Goal: Task Accomplishment & Management: Use online tool/utility

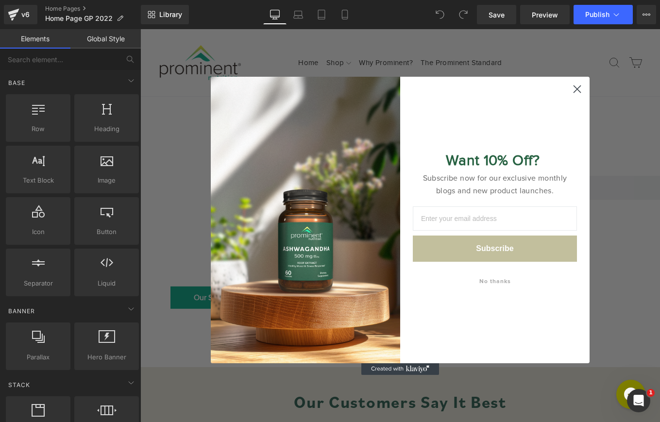
click at [578, 89] on icon "Close dialog" at bounding box center [577, 89] width 7 height 7
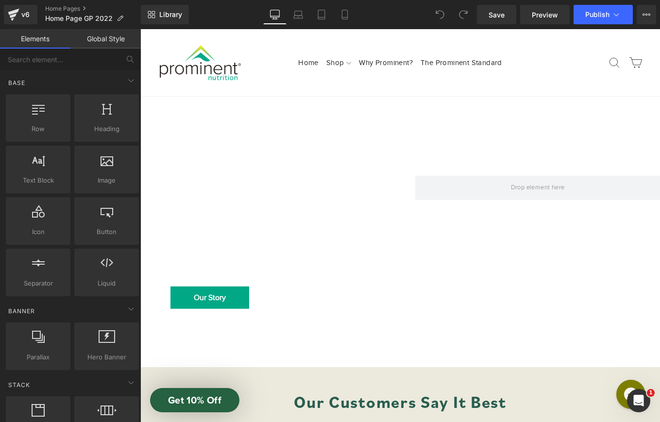
click at [392, 155] on div at bounding box center [400, 243] width 520 height 292
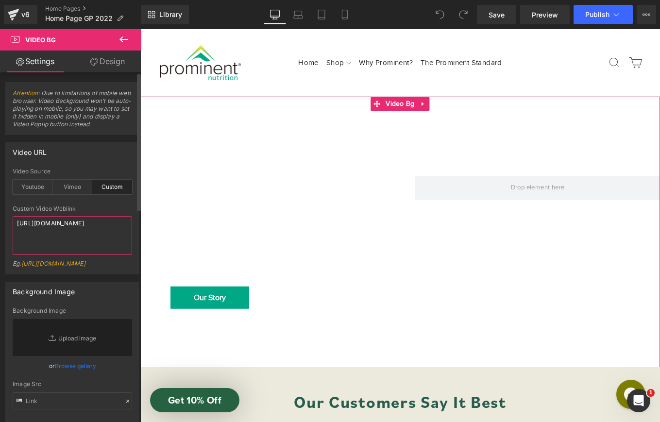
click at [59, 239] on textarea "https://cdn.shopify.com/videos/c/o/v/e3b0f5251f374c3b890d18511449d167.mp4" at bounding box center [73, 235] width 120 height 39
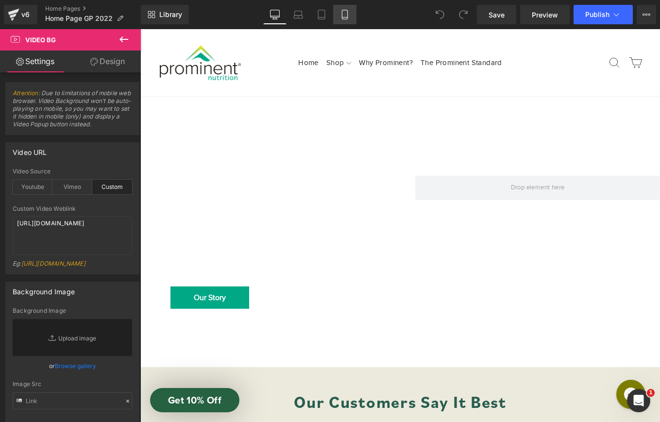
click at [342, 14] on icon at bounding box center [345, 15] width 10 height 10
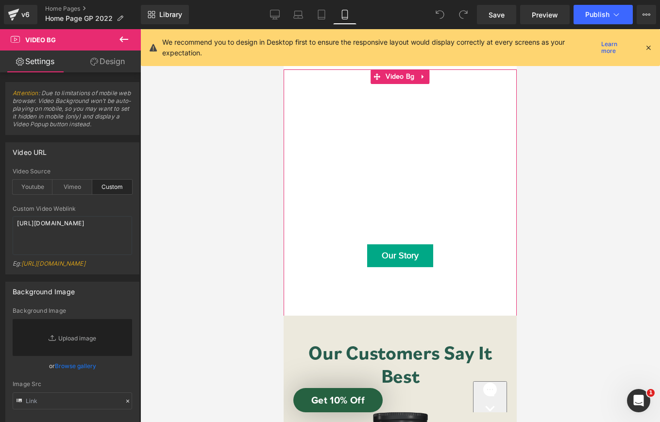
click at [296, 292] on div at bounding box center [400, 202] width 233 height 267
click at [312, 276] on div at bounding box center [400, 202] width 233 height 267
click at [72, 191] on div "Vimeo" at bounding box center [72, 187] width 40 height 15
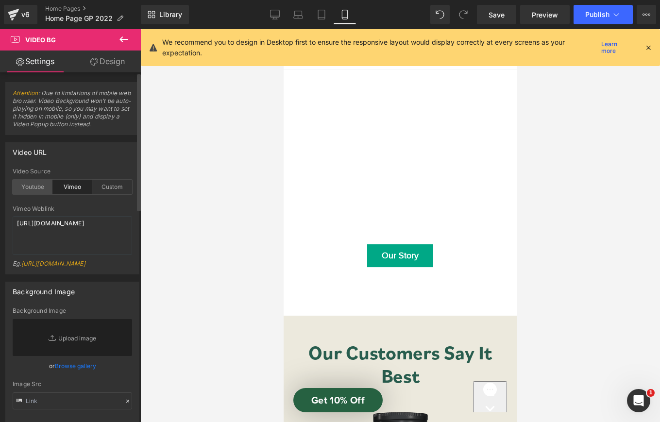
click at [26, 190] on div "Youtube" at bounding box center [33, 187] width 40 height 15
click at [105, 190] on div "Custom" at bounding box center [112, 187] width 40 height 15
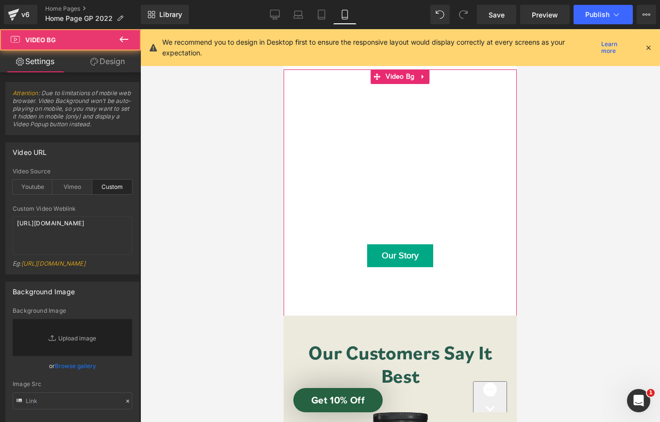
click at [491, 128] on div at bounding box center [400, 202] width 233 height 267
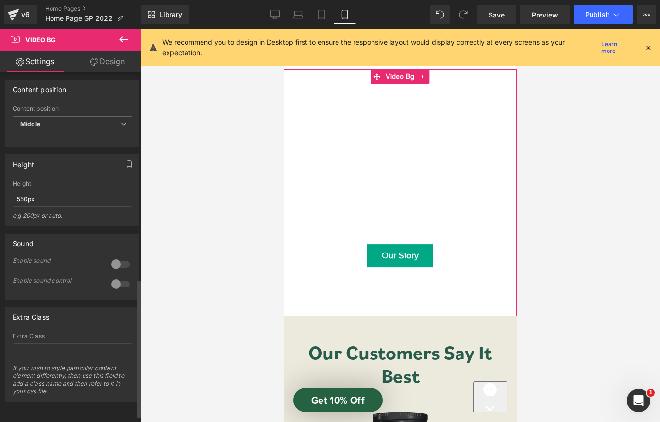
scroll to position [513, 0]
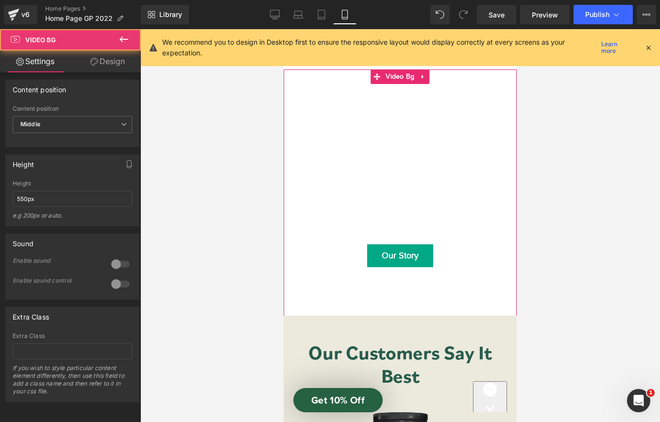
click at [376, 114] on div at bounding box center [400, 202] width 233 height 267
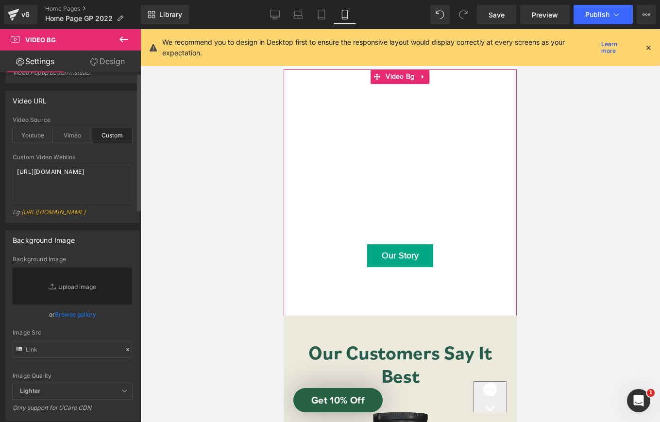
scroll to position [0, 0]
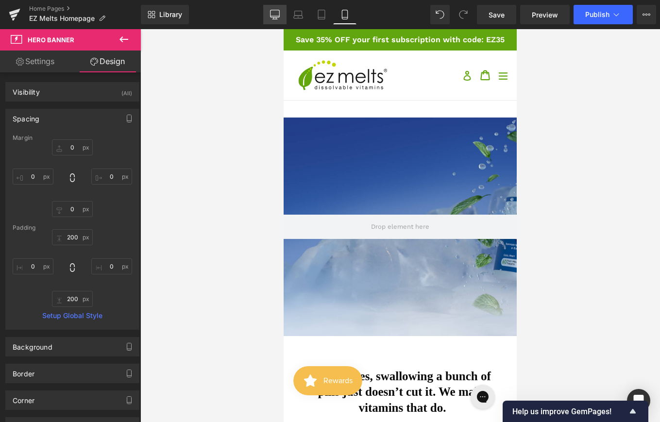
click at [271, 19] on icon at bounding box center [275, 15] width 10 height 10
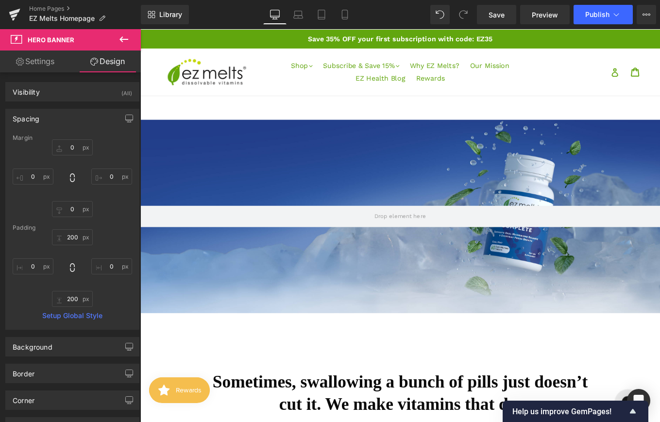
type input "0"
type input "200"
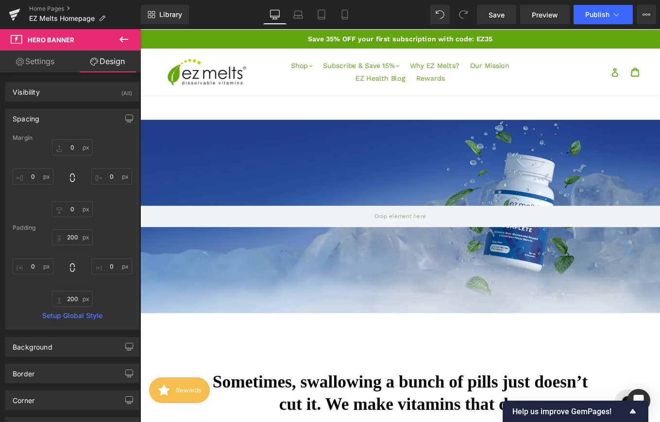
type input "0"
type input "200"
type input "0"
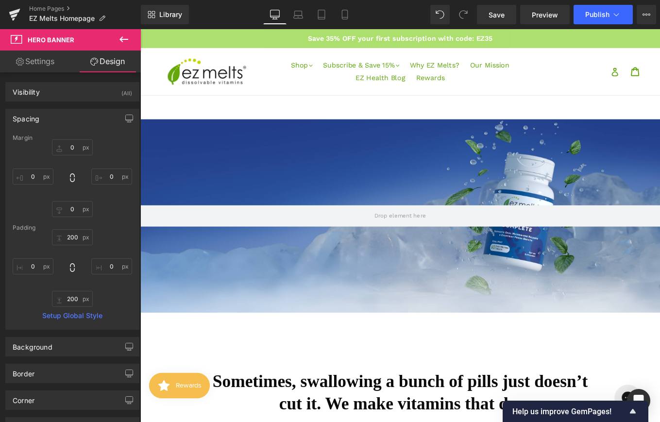
scroll to position [14, 0]
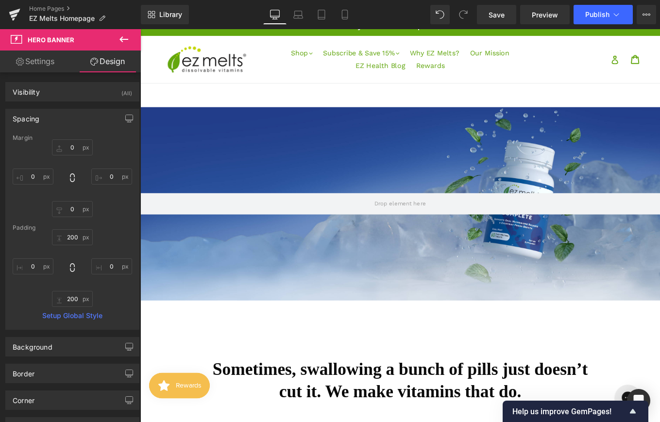
type input "200px"
click at [140, 29] on div "200px" at bounding box center [140, 29] width 0 height 0
click at [122, 37] on icon at bounding box center [124, 39] width 9 height 6
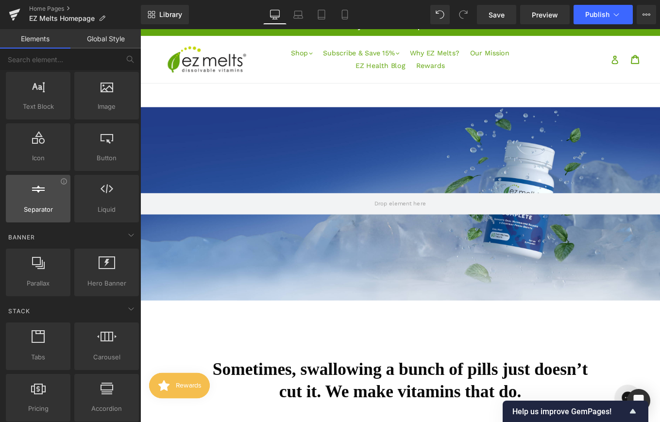
scroll to position [0, 0]
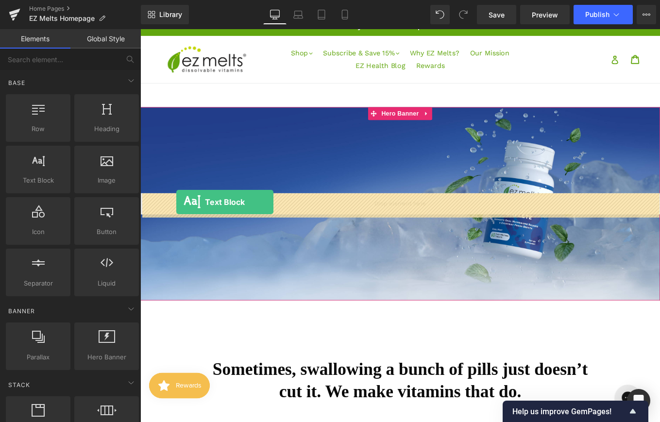
drag, startPoint x: 178, startPoint y: 199, endPoint x: 181, endPoint y: 225, distance: 25.9
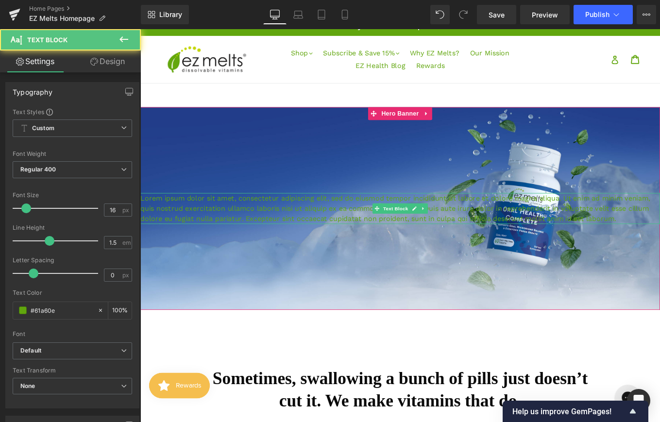
click at [376, 230] on p "Lorem ipsum dolor sit amet, consectetur adipiscing elit, sed do eiusmod tempor …" at bounding box center [434, 232] width 588 height 35
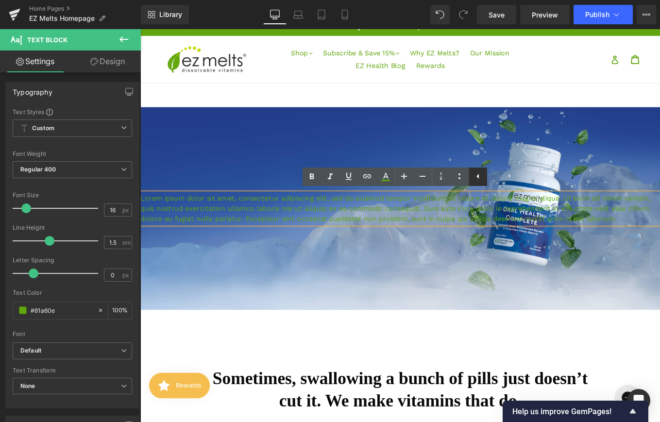
click at [471, 178] on link at bounding box center [478, 177] width 18 height 18
click at [461, 180] on icon at bounding box center [460, 177] width 12 height 12
drag, startPoint x: 476, startPoint y: 181, endPoint x: 380, endPoint y: 172, distance: 96.7
click at [476, 181] on icon at bounding box center [478, 177] width 12 height 12
click at [365, 253] on div at bounding box center [434, 232] width 588 height 229
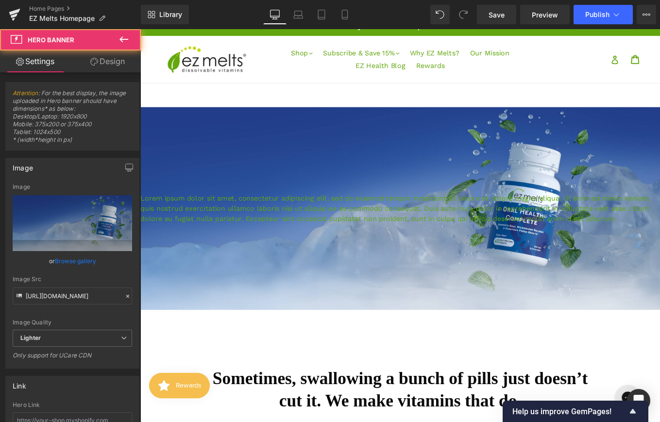
click at [364, 236] on p "Lorem ipsum dolor sit amet, consectetur adipiscing elit, sed do eiusmod tempor …" at bounding box center [434, 232] width 588 height 35
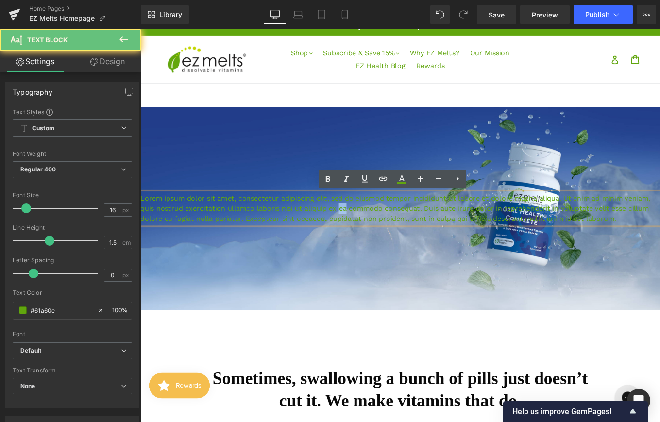
click at [364, 236] on p "Lorem ipsum dolor sit amet, consectetur adipiscing elit, sed do eiusmod tempor …" at bounding box center [434, 232] width 588 height 35
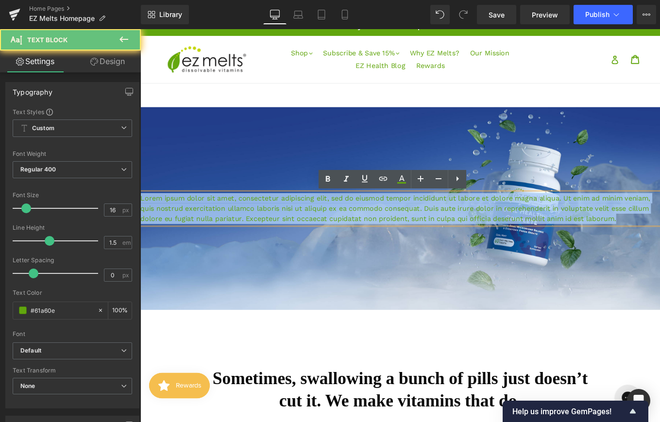
click at [364, 236] on p "Lorem ipsum dolor sit amet, consectetur adipiscing elit, sed do eiusmod tempor …" at bounding box center [434, 232] width 588 height 35
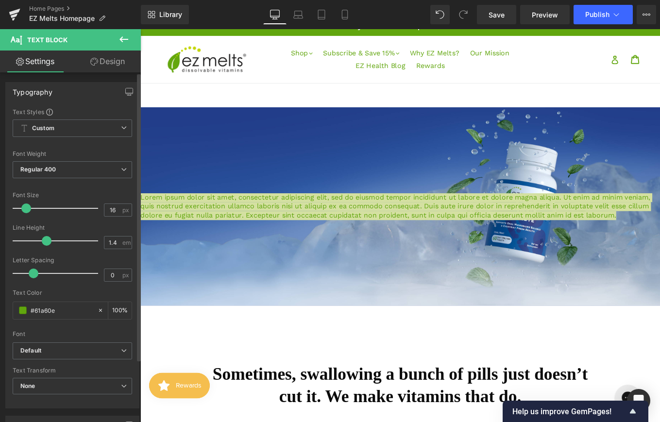
type input "1.5"
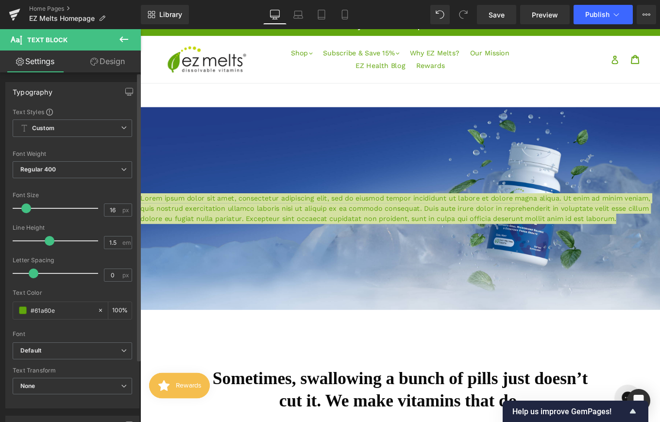
click at [48, 242] on span at bounding box center [50, 241] width 10 height 10
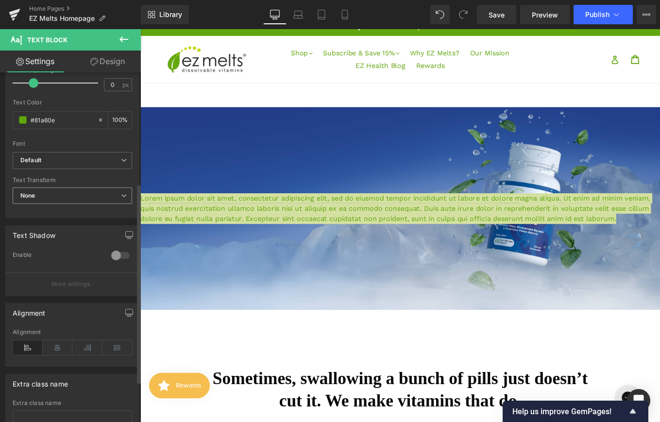
scroll to position [198, 0]
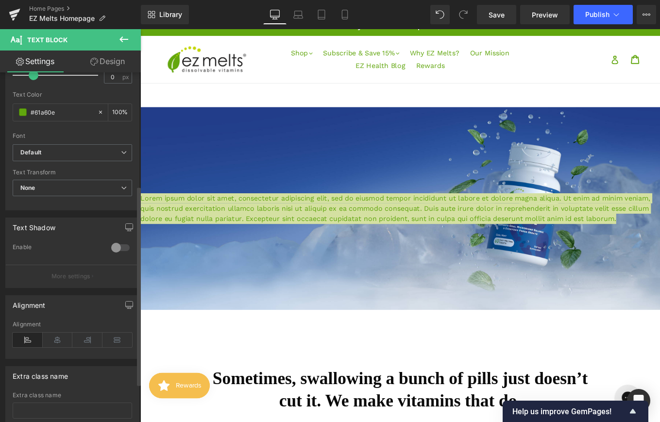
click at [29, 338] on icon at bounding box center [28, 340] width 30 height 15
click at [113, 345] on icon at bounding box center [118, 340] width 30 height 15
click at [89, 343] on icon at bounding box center [87, 340] width 30 height 15
click at [72, 343] on icon at bounding box center [87, 340] width 30 height 15
click at [51, 341] on icon at bounding box center [58, 340] width 30 height 15
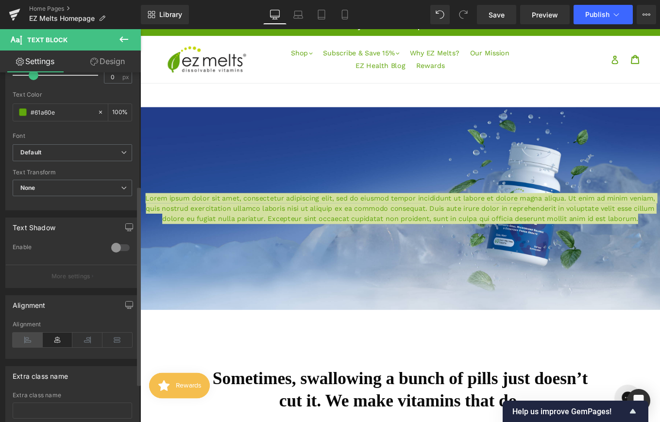
click at [23, 340] on icon at bounding box center [28, 340] width 30 height 15
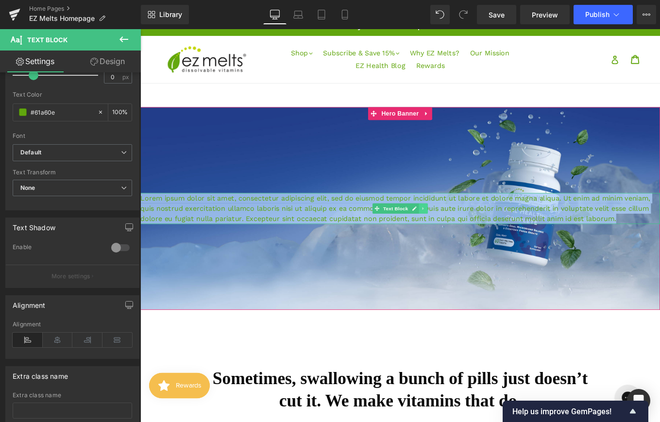
click at [459, 228] on link at bounding box center [461, 232] width 10 height 12
click at [469, 234] on link at bounding box center [466, 232] width 10 height 12
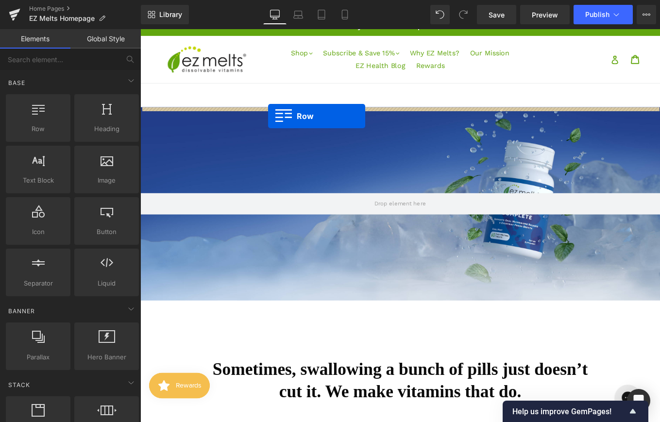
drag, startPoint x: 184, startPoint y: 145, endPoint x: 285, endPoint y: 127, distance: 102.2
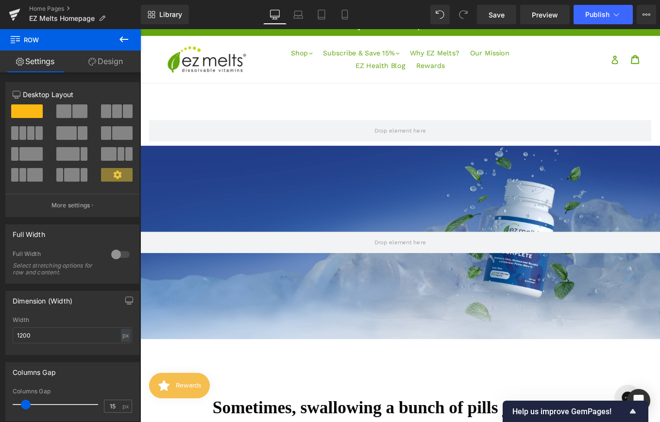
click at [121, 38] on icon at bounding box center [124, 39] width 9 height 6
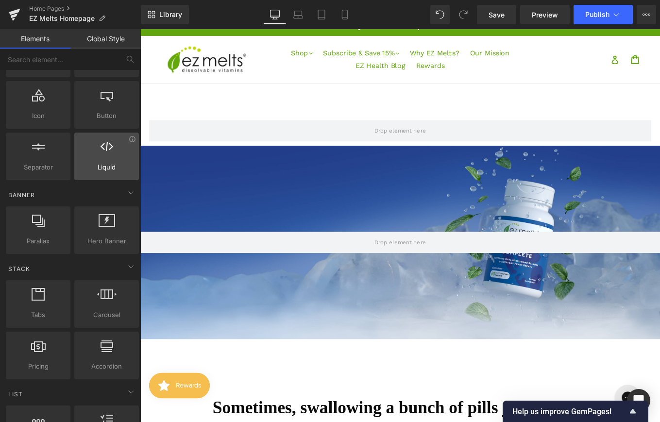
scroll to position [172, 0]
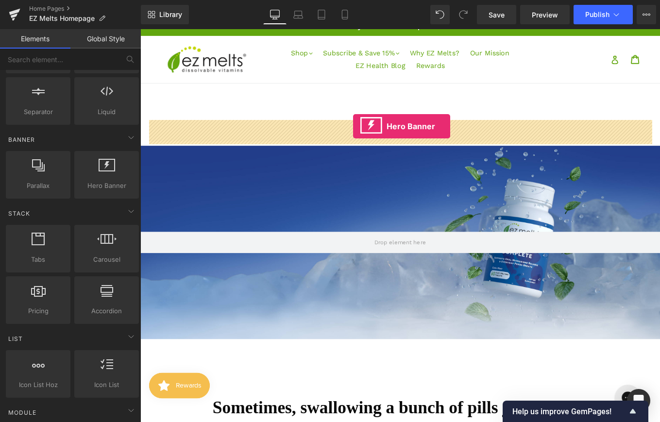
drag, startPoint x: 250, startPoint y: 208, endPoint x: 381, endPoint y: 139, distance: 148.2
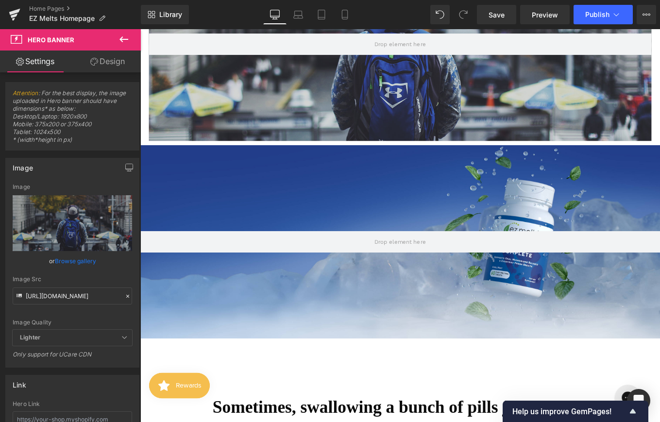
scroll to position [218, 0]
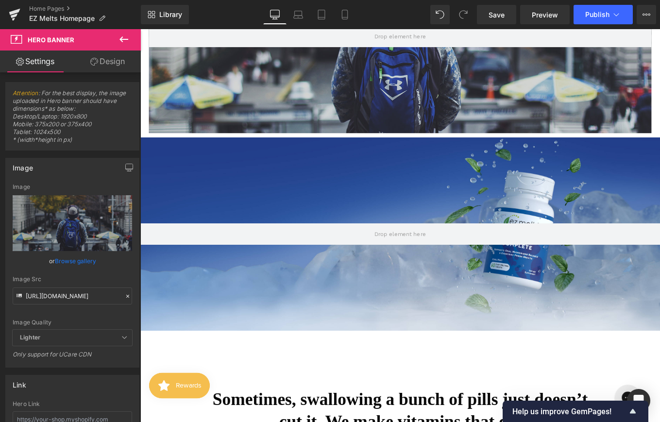
click at [452, 194] on div "Hero Banner 200px 200px" at bounding box center [434, 261] width 588 height 219
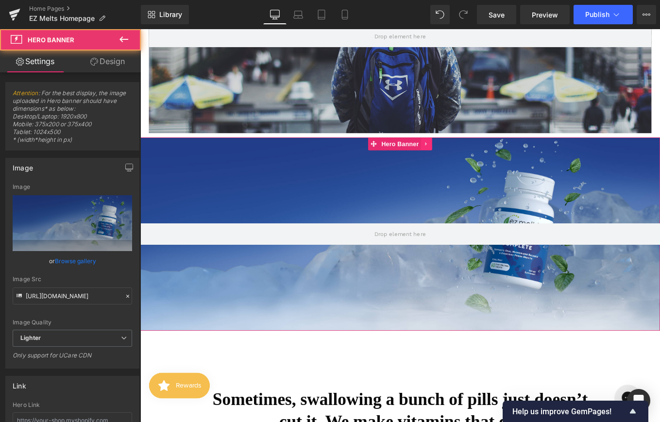
click at [465, 159] on icon at bounding box center [464, 159] width 2 height 4
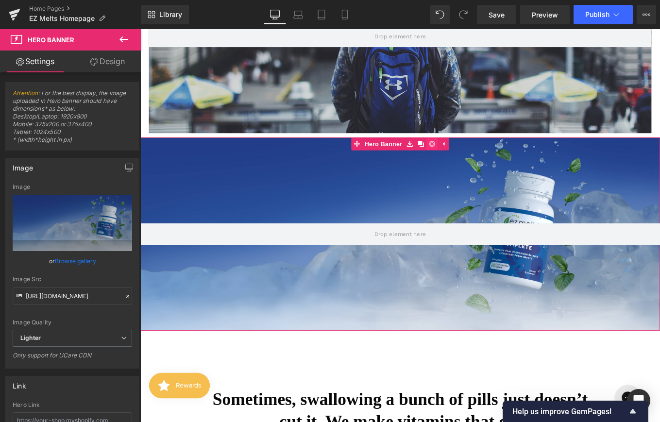
click at [472, 159] on icon at bounding box center [470, 158] width 7 height 7
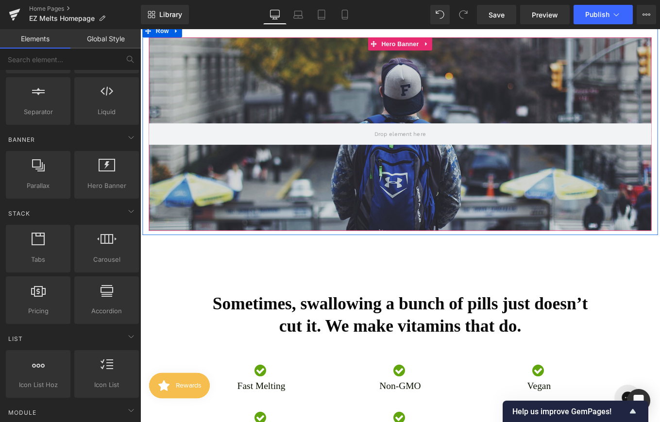
scroll to position [71, 0]
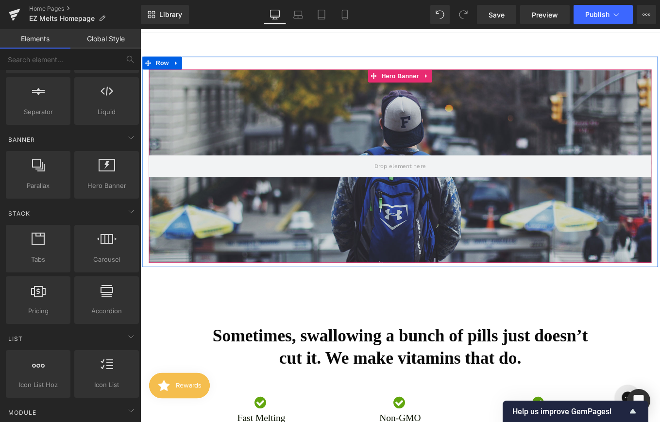
click at [424, 130] on div at bounding box center [434, 184] width 569 height 219
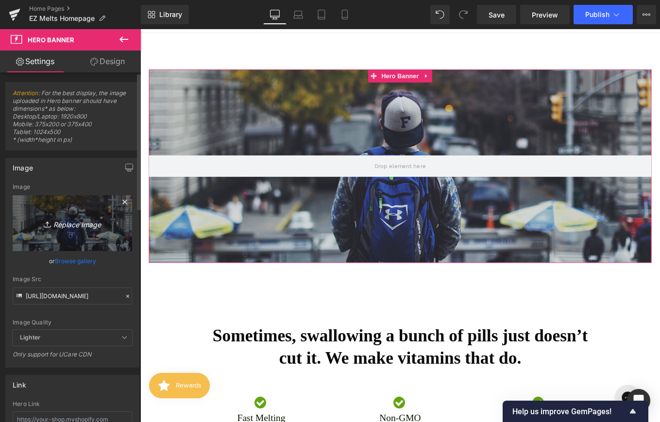
click at [53, 215] on link "Replace Image" at bounding box center [73, 223] width 120 height 56
type input "C:\fakepath\ez_oral-health_wide_1 (1).png"
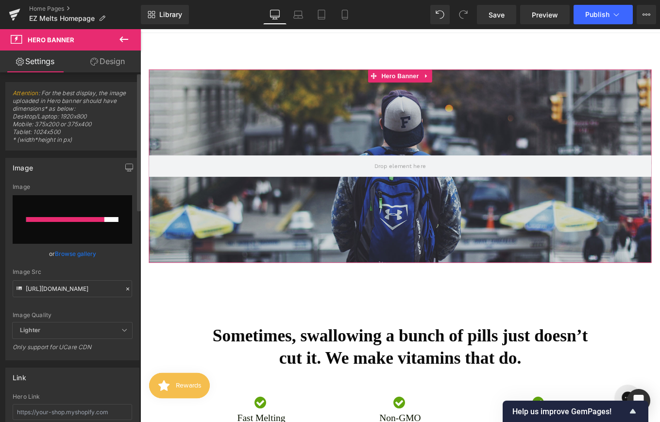
click at [65, 252] on link "Browse gallery" at bounding box center [75, 253] width 41 height 17
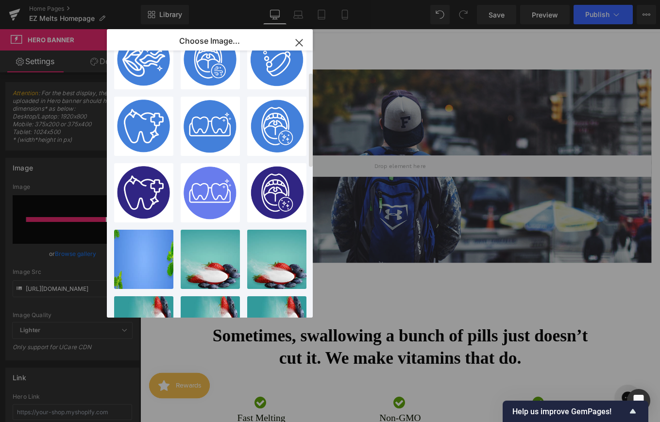
scroll to position [0, 0]
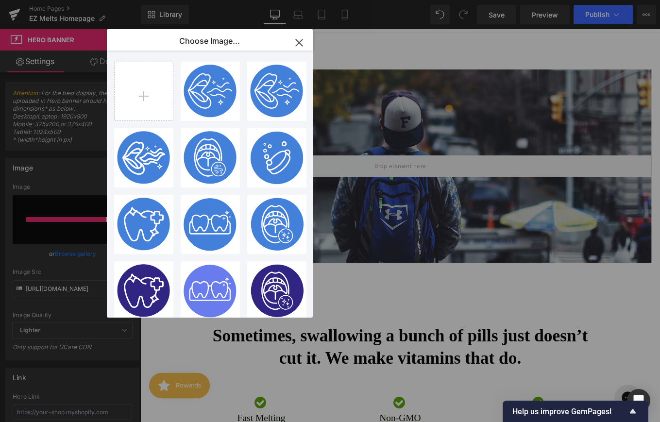
click at [301, 38] on icon "button" at bounding box center [300, 43] width 16 height 16
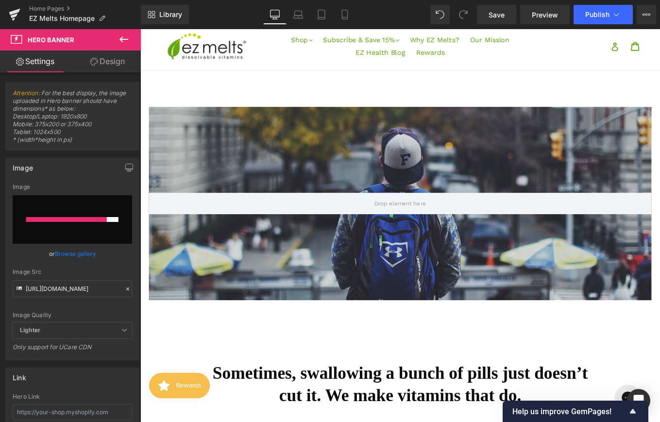
scroll to position [44, 0]
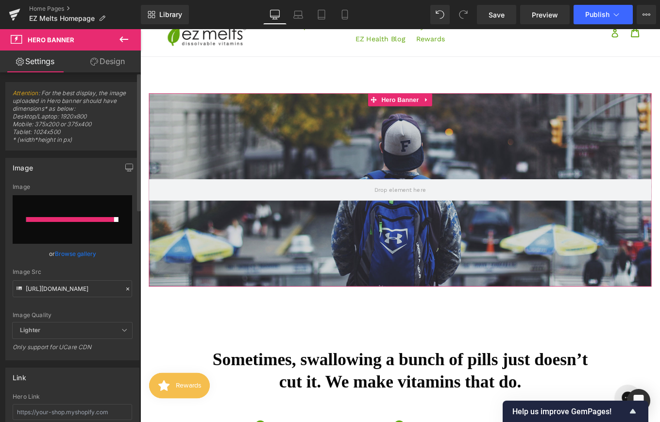
click at [74, 253] on link "Browse gallery" at bounding box center [75, 253] width 41 height 17
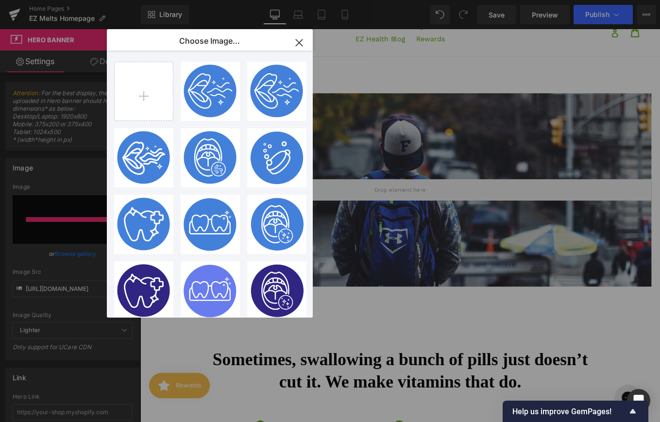
click at [297, 42] on icon "button" at bounding box center [300, 43] width 16 height 16
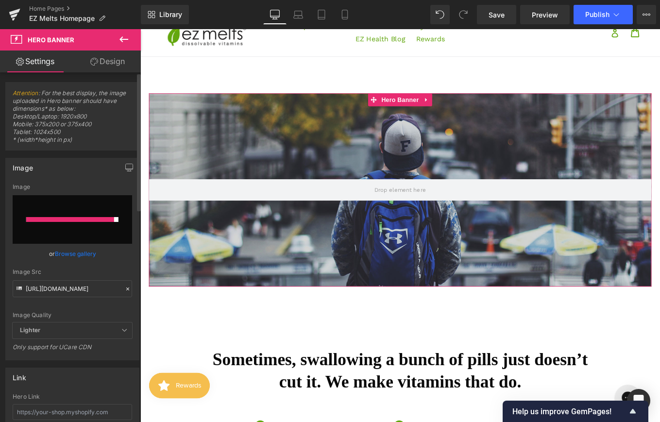
click at [87, 213] on input "file" at bounding box center [73, 219] width 120 height 49
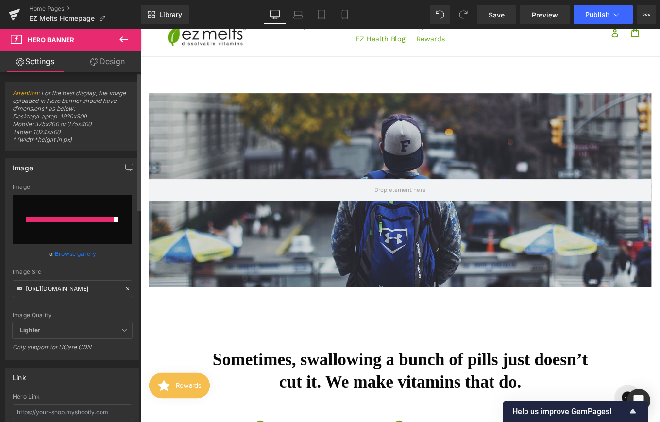
type input "C:\fakepath\ez_oral-health_wide_1 (1).png"
